Goal: Task Accomplishment & Management: Use online tool/utility

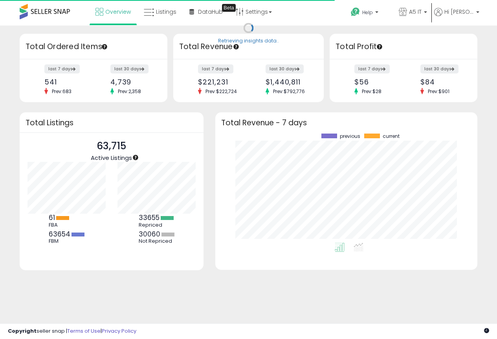
scroll to position [109, 246]
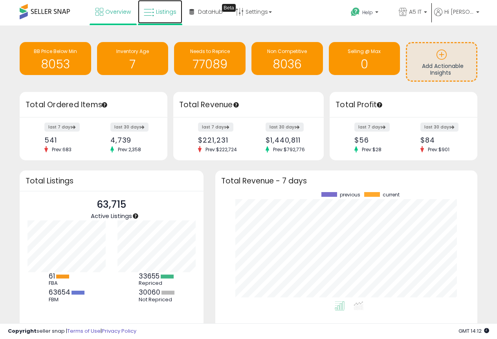
click at [164, 16] on link "Listings" at bounding box center [160, 12] width 44 height 24
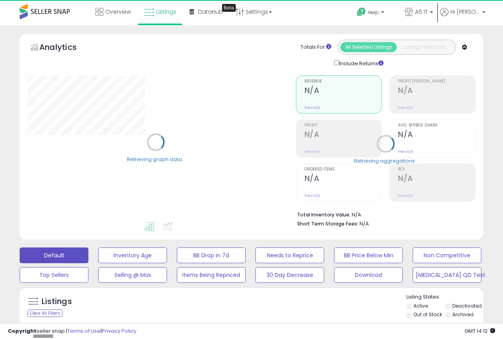
type input "*******"
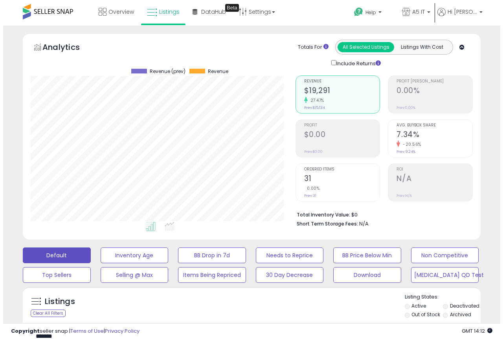
scroll to position [161, 265]
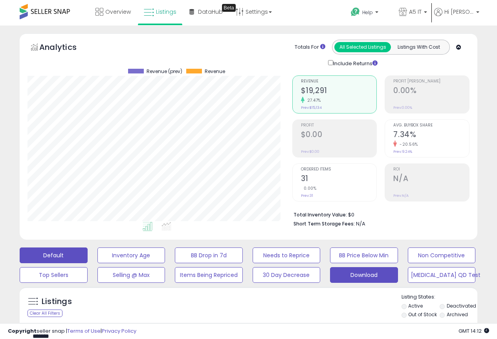
click at [368, 274] on button "Download" at bounding box center [364, 275] width 68 height 16
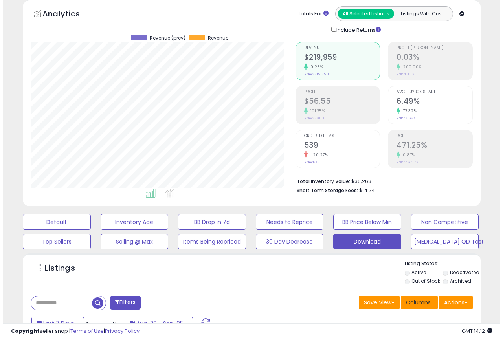
scroll to position [79, 0]
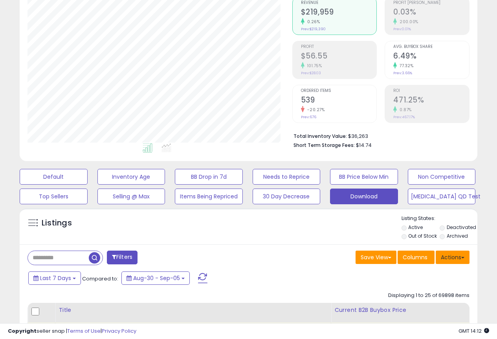
click at [454, 256] on button "Actions" at bounding box center [452, 257] width 34 height 13
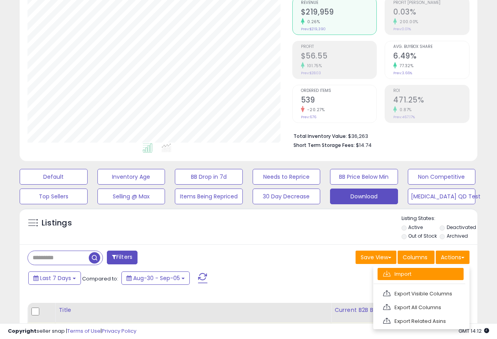
click at [426, 273] on link "Import" at bounding box center [420, 274] width 86 height 12
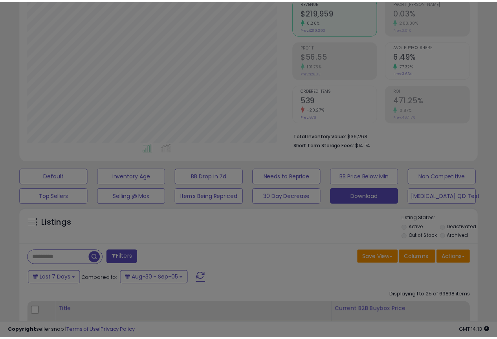
scroll to position [161, 268]
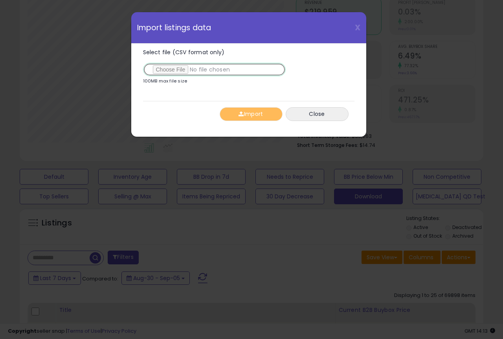
click at [172, 66] on input "Select file (CSV format only)" at bounding box center [214, 69] width 143 height 13
type input "**********"
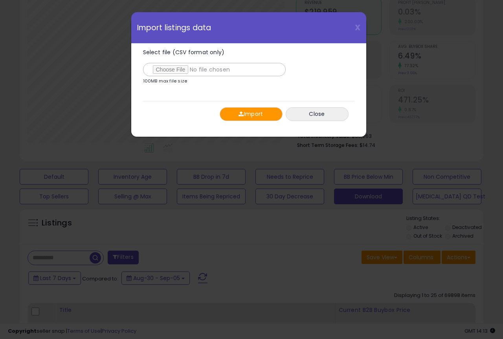
click at [254, 112] on button "Import" at bounding box center [250, 114] width 63 height 14
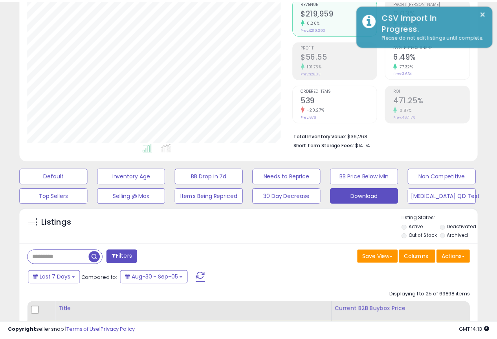
scroll to position [392486, 392383]
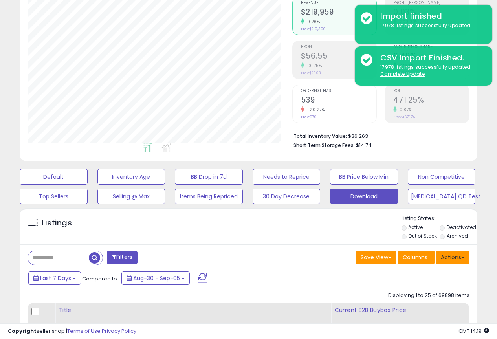
click at [454, 259] on button "Actions" at bounding box center [452, 257] width 34 height 13
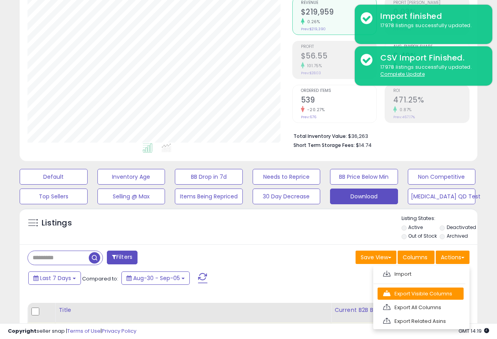
click at [427, 293] on link "Export Visible Columns" at bounding box center [420, 293] width 86 height 12
